Goal: Information Seeking & Learning: Learn about a topic

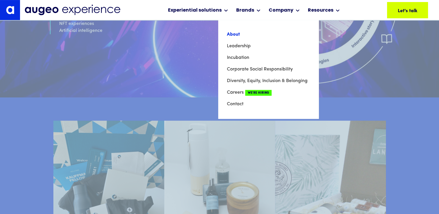
click at [232, 33] on link "About" at bounding box center [268, 35] width 83 height 12
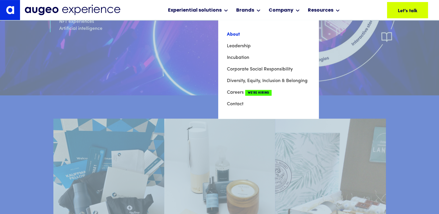
scroll to position [2399, 0]
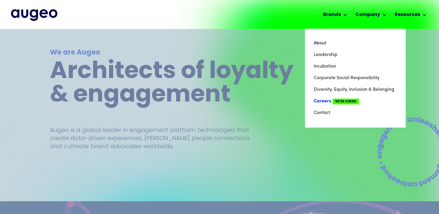
click at [320, 101] on link "Careers We're Hiring" at bounding box center [355, 102] width 83 height 12
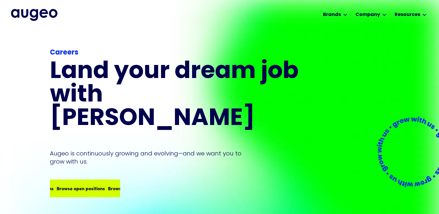
click at [98, 185] on div "Browse open positions Browse open positions Browse open positions Browse open p…" at bounding box center [107, 188] width 206 height 7
